Goal: Task Accomplishment & Management: Complete application form

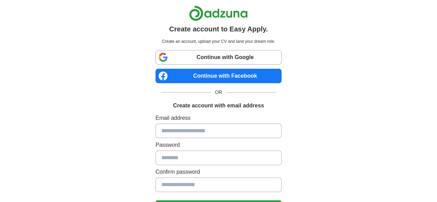
click at [168, 126] on input at bounding box center [218, 131] width 126 height 15
click at [200, 132] on input at bounding box center [218, 131] width 126 height 15
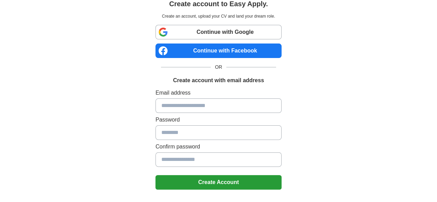
scroll to position [35, 0]
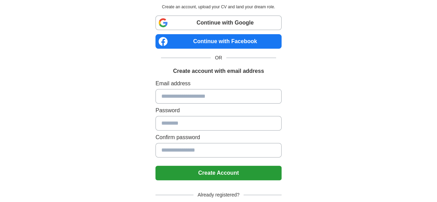
click at [184, 97] on input at bounding box center [218, 96] width 126 height 15
type input "**********"
click at [155, 166] on button "Create Account" at bounding box center [218, 173] width 126 height 15
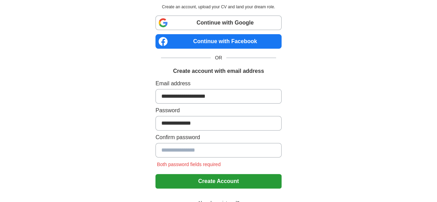
click at [206, 150] on input at bounding box center [218, 150] width 126 height 15
type input "**********"
click at [155, 174] on button "Create Account" at bounding box center [218, 181] width 126 height 15
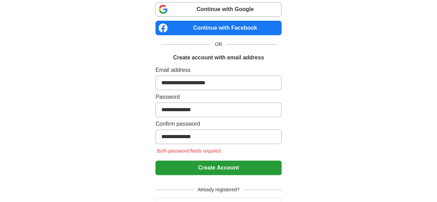
scroll to position [69, 0]
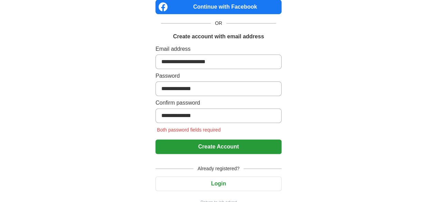
click at [207, 145] on button "Create Account" at bounding box center [218, 147] width 126 height 15
